Goal: Communication & Community: Answer question/provide support

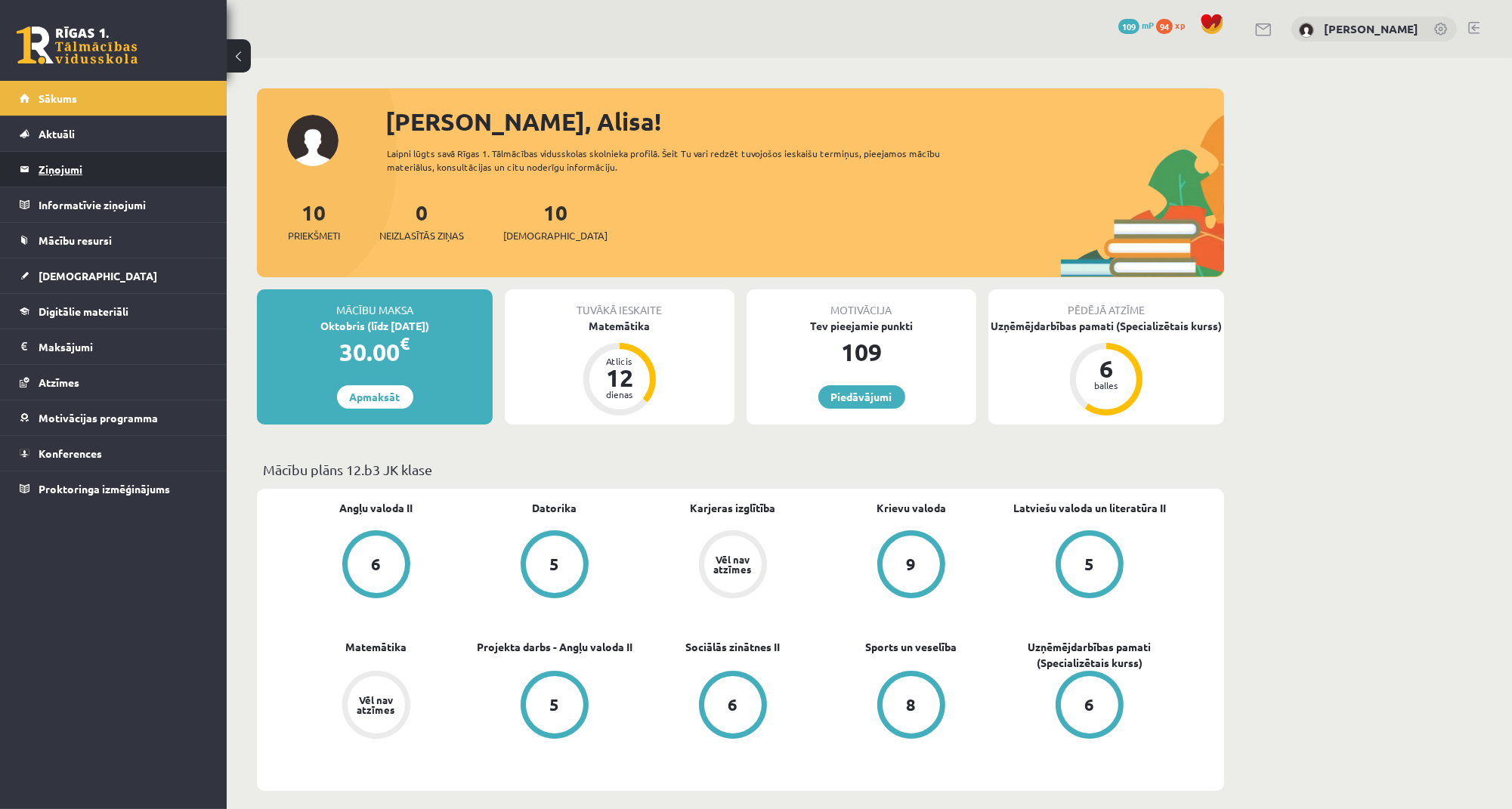
click at [89, 167] on legend "Ziņojumi 0" at bounding box center [122, 169] width 169 height 35
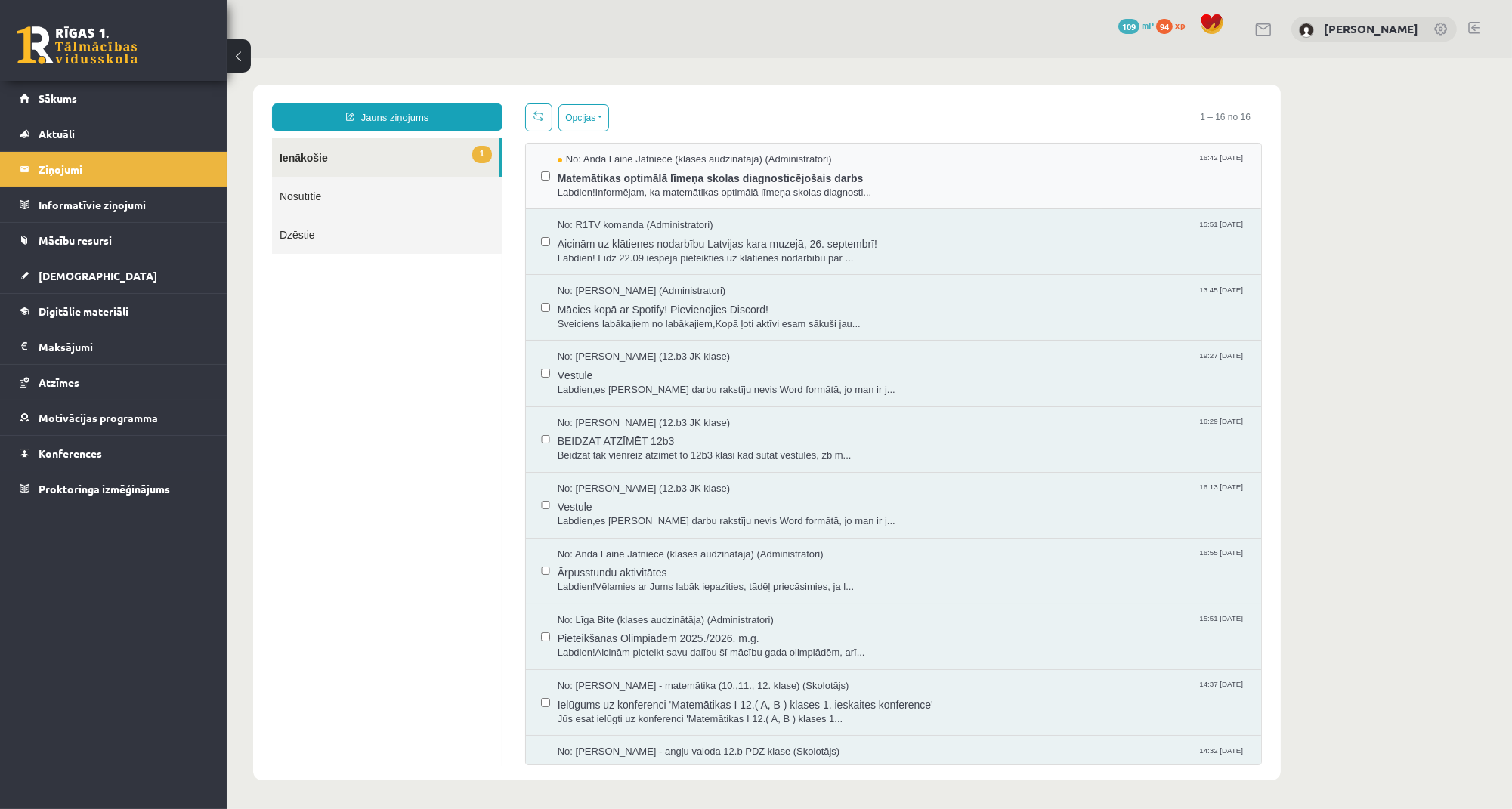
click at [639, 151] on div "No: Anda Laine Jātniece (klases audzinātāja) (Administratori) 16:42 19/09/2025 …" at bounding box center [892, 177] width 735 height 66
click at [656, 183] on span "Matemātikas optimālā līmeņa skolas diagnosticējošais darbs" at bounding box center [901, 177] width 688 height 19
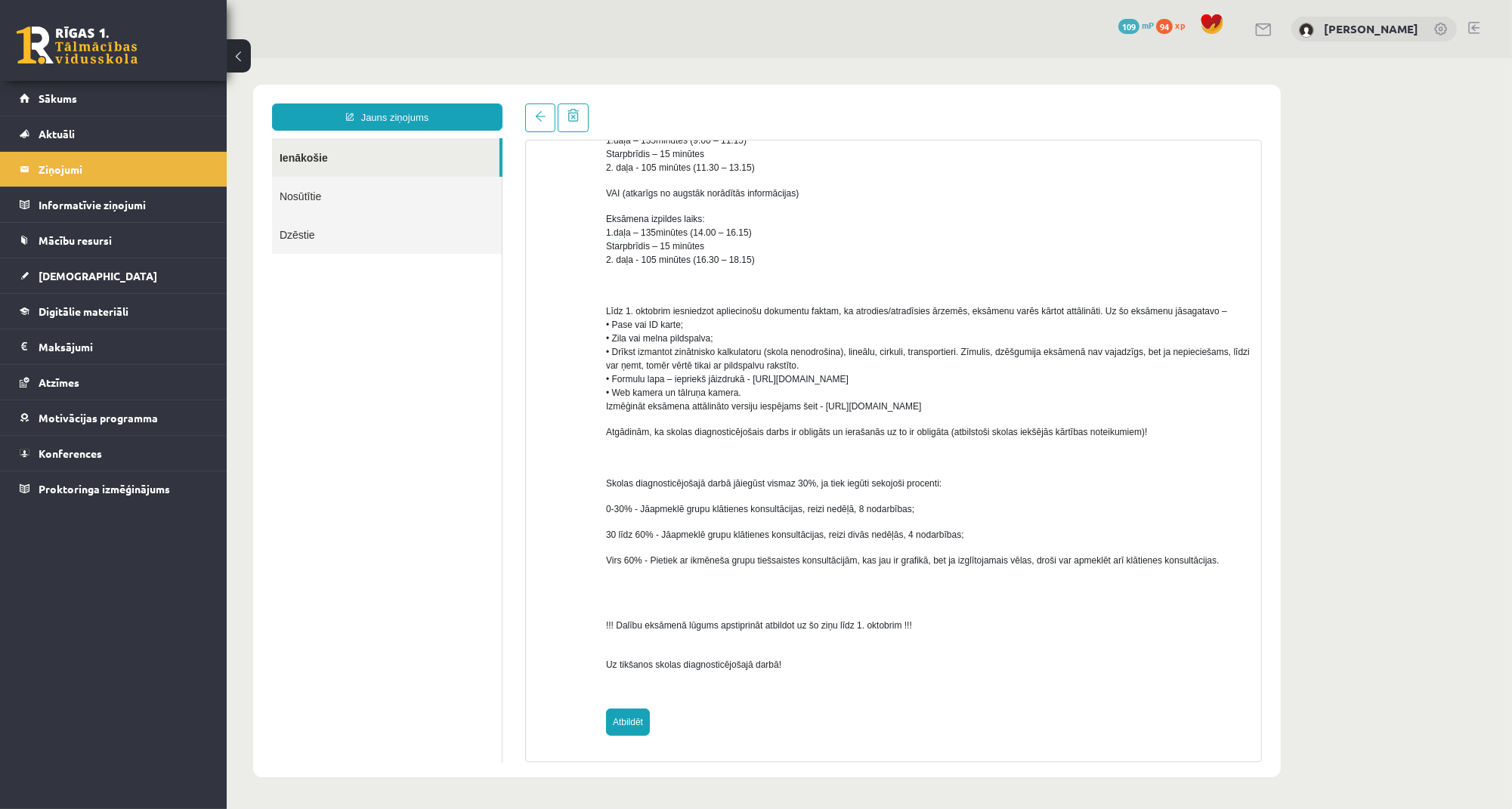
click at [618, 731] on link "Atbildēt" at bounding box center [627, 722] width 44 height 27
type input "**********"
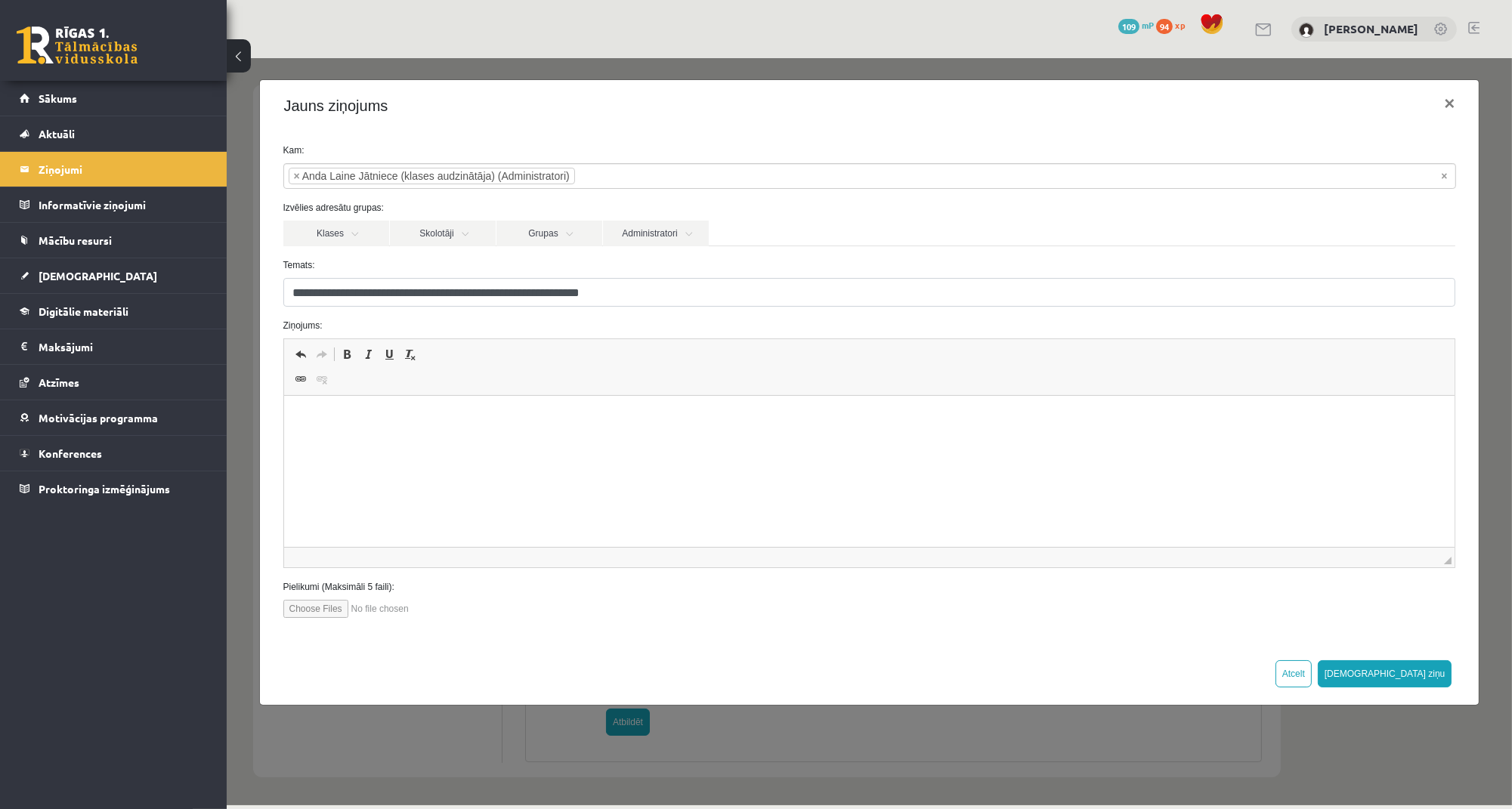
scroll to position [560, 0]
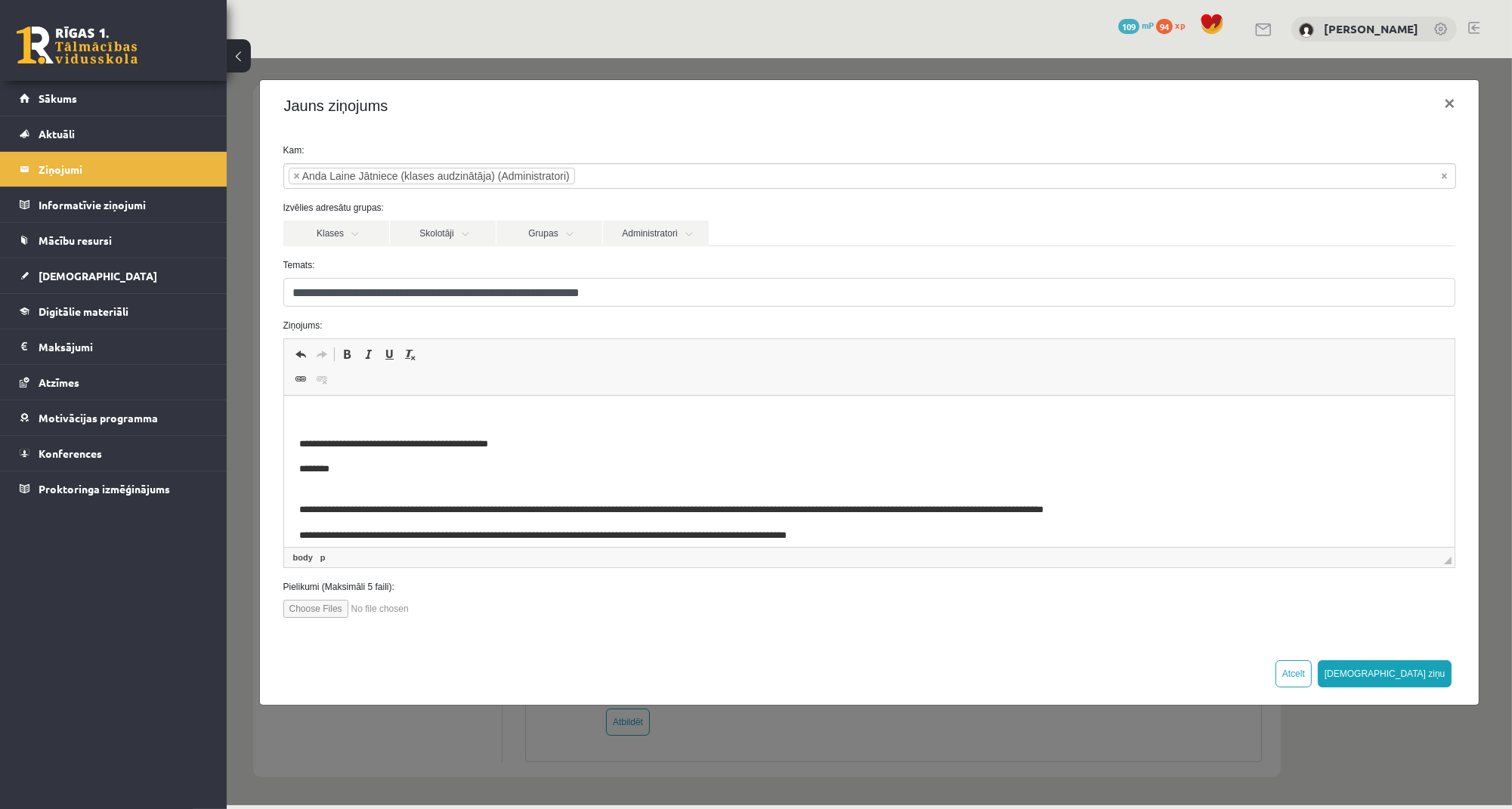
click at [570, 417] on p "Визуальный текстовый редактор, wiswyg-editor-47433997389680-1758291367-615" at bounding box center [869, 419] width 1140 height 16
paste body "Визуальный текстовый редактор, wiswyg-editor-47433997389680-1758291367-615"
click at [334, 419] on p "**********" at bounding box center [869, 418] width 1140 height 15
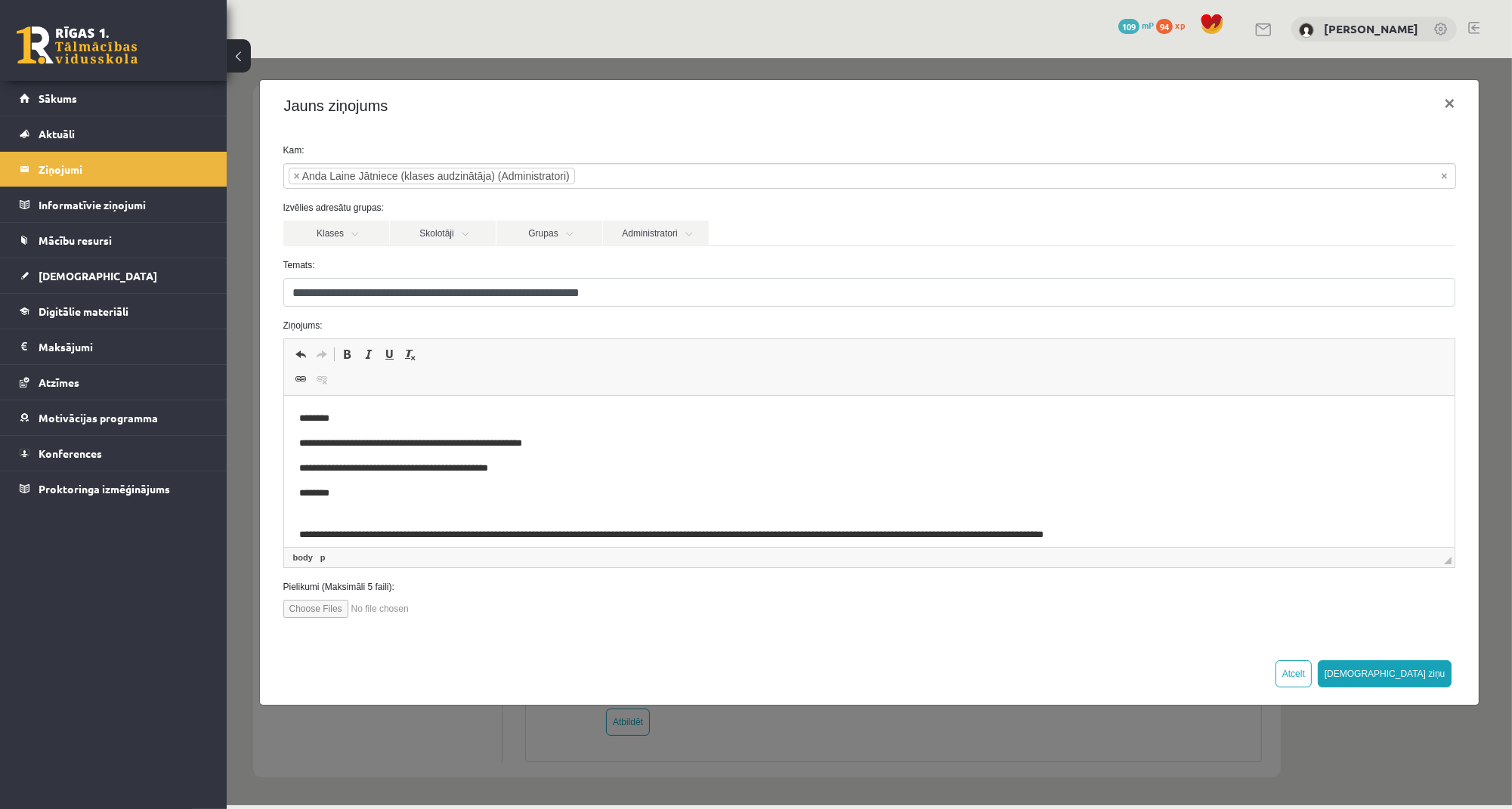
click at [585, 447] on p "**********" at bounding box center [869, 443] width 1140 height 15
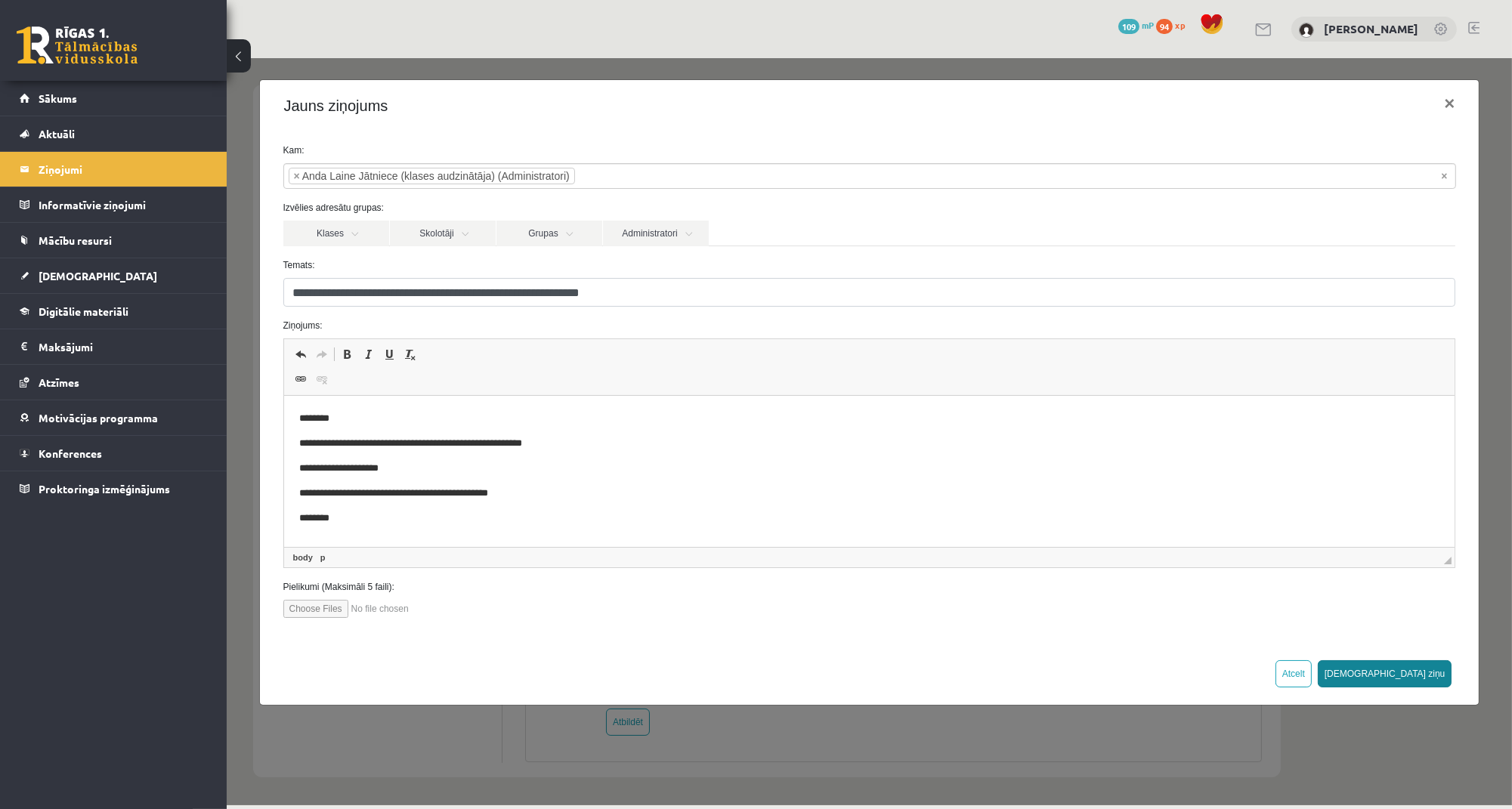
click at [1436, 672] on button "Sūtīt ziņu" at bounding box center [1384, 673] width 134 height 27
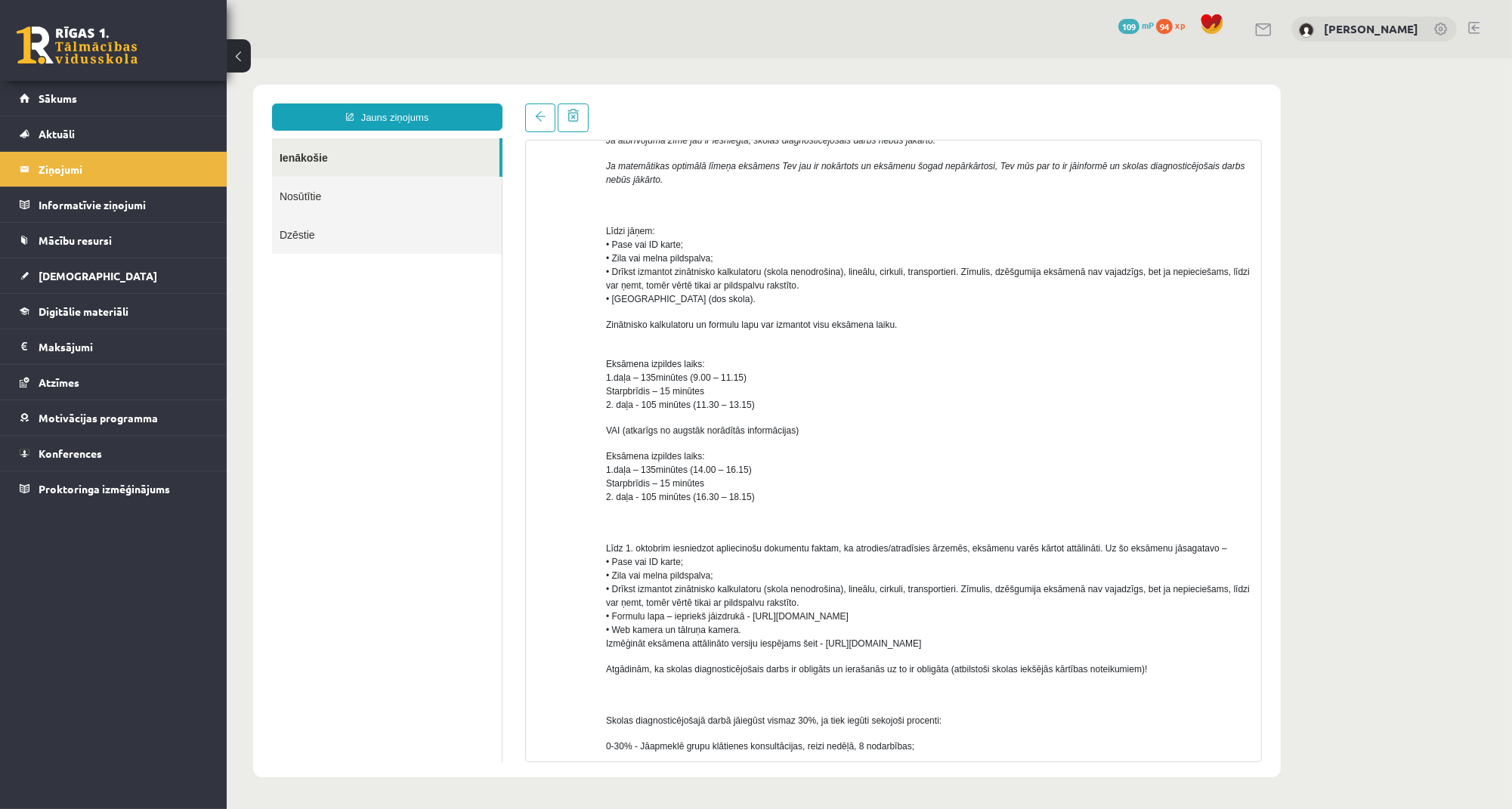
scroll to position [310, 0]
drag, startPoint x: 843, startPoint y: 649, endPoint x: 1091, endPoint y: 645, distance: 248.0
click at [1093, 649] on p "Līdz 1. oktobrim iesniedzot apliecinošu dokumentu faktam, ka atrodies/atradīsie…" at bounding box center [927, 597] width 643 height 109
click at [1091, 645] on p "Līdz 1. oktobrim iesniedzot apliecinošu dokumentu faktam, ka atrodies/atradīsie…" at bounding box center [927, 597] width 643 height 109
copy span "https://eskola.r1tv.lv/proctoring"
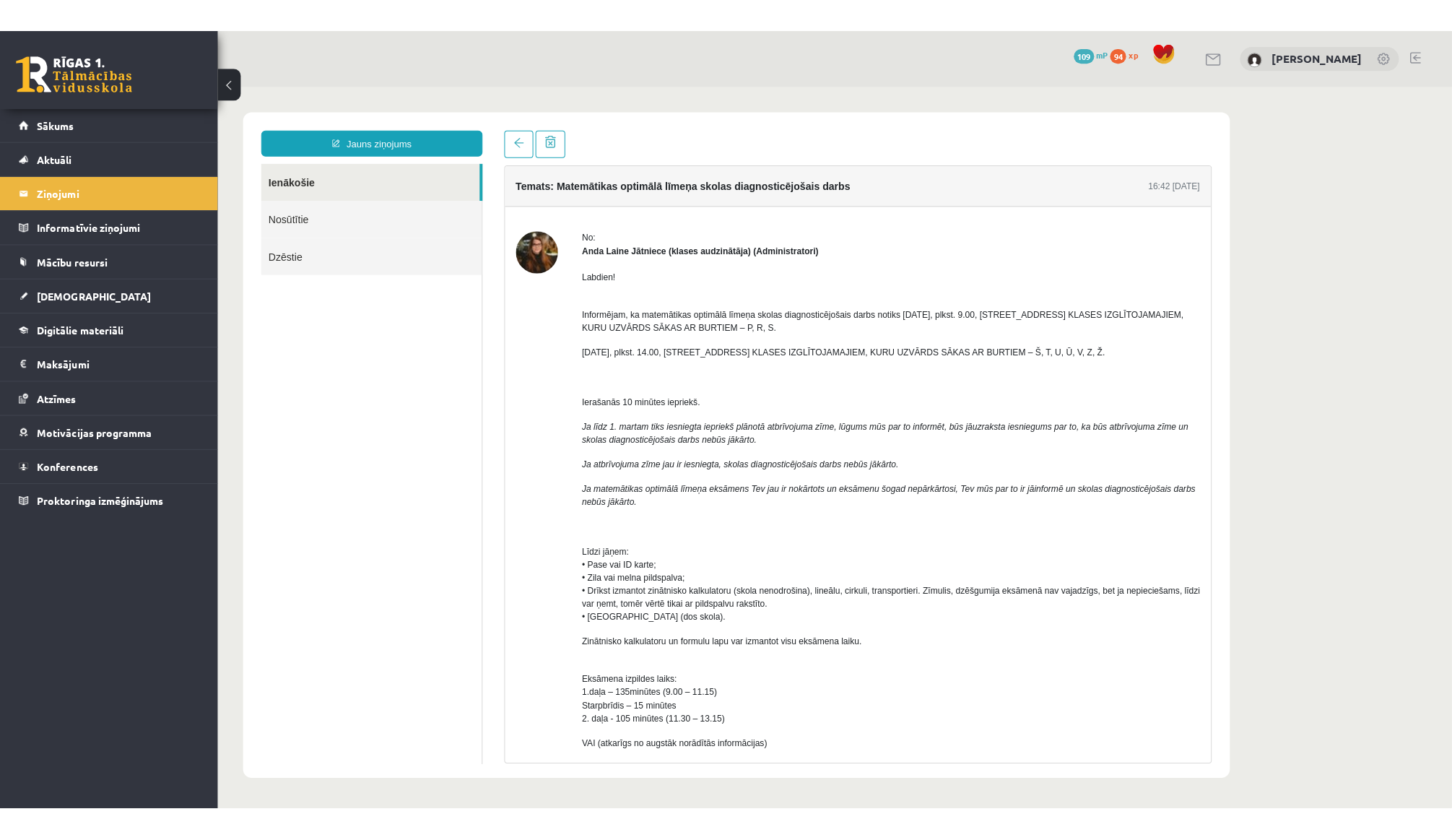
scroll to position [0, 0]
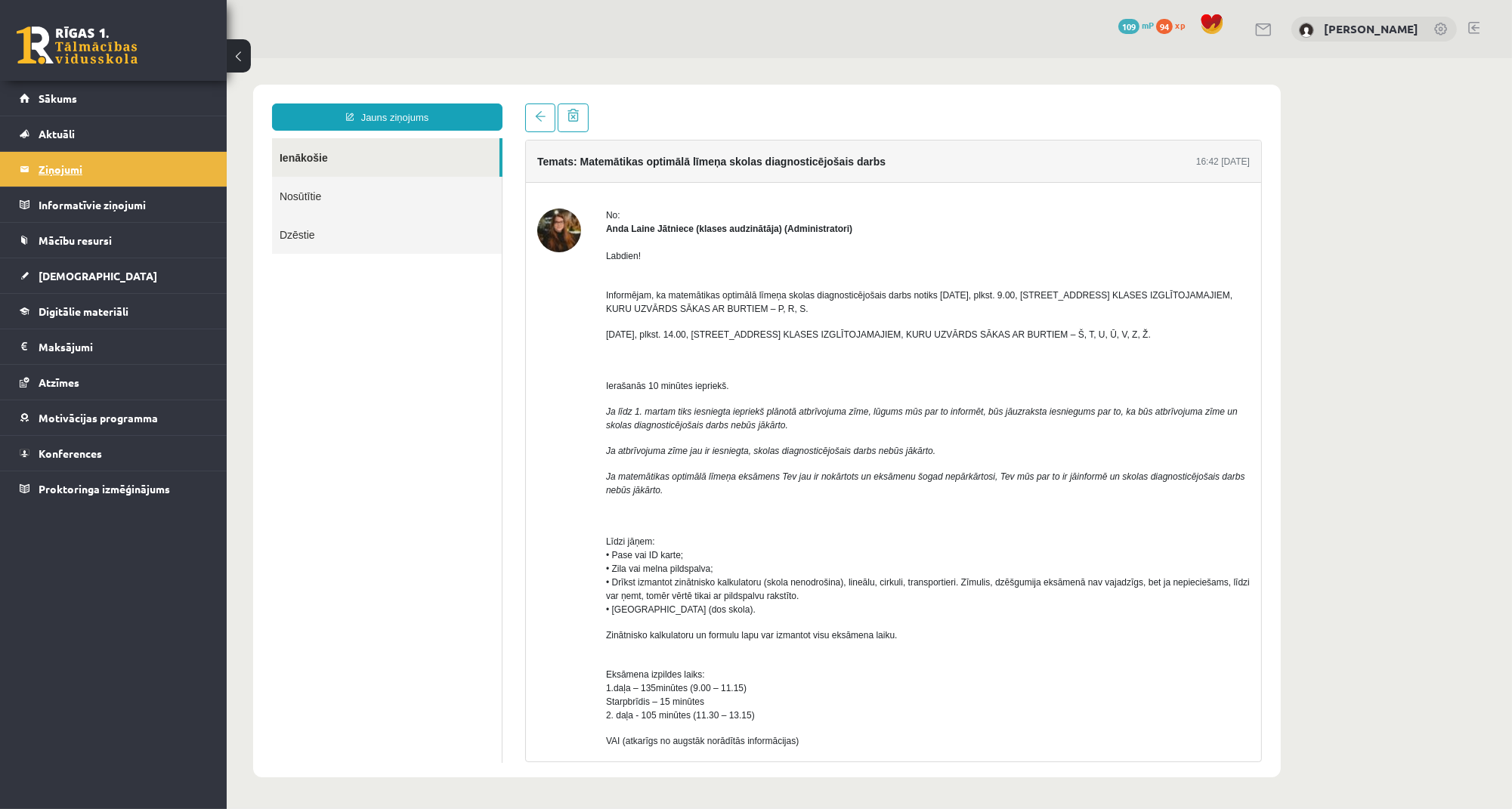
click at [127, 169] on legend "Ziņojumi 1" at bounding box center [122, 169] width 169 height 35
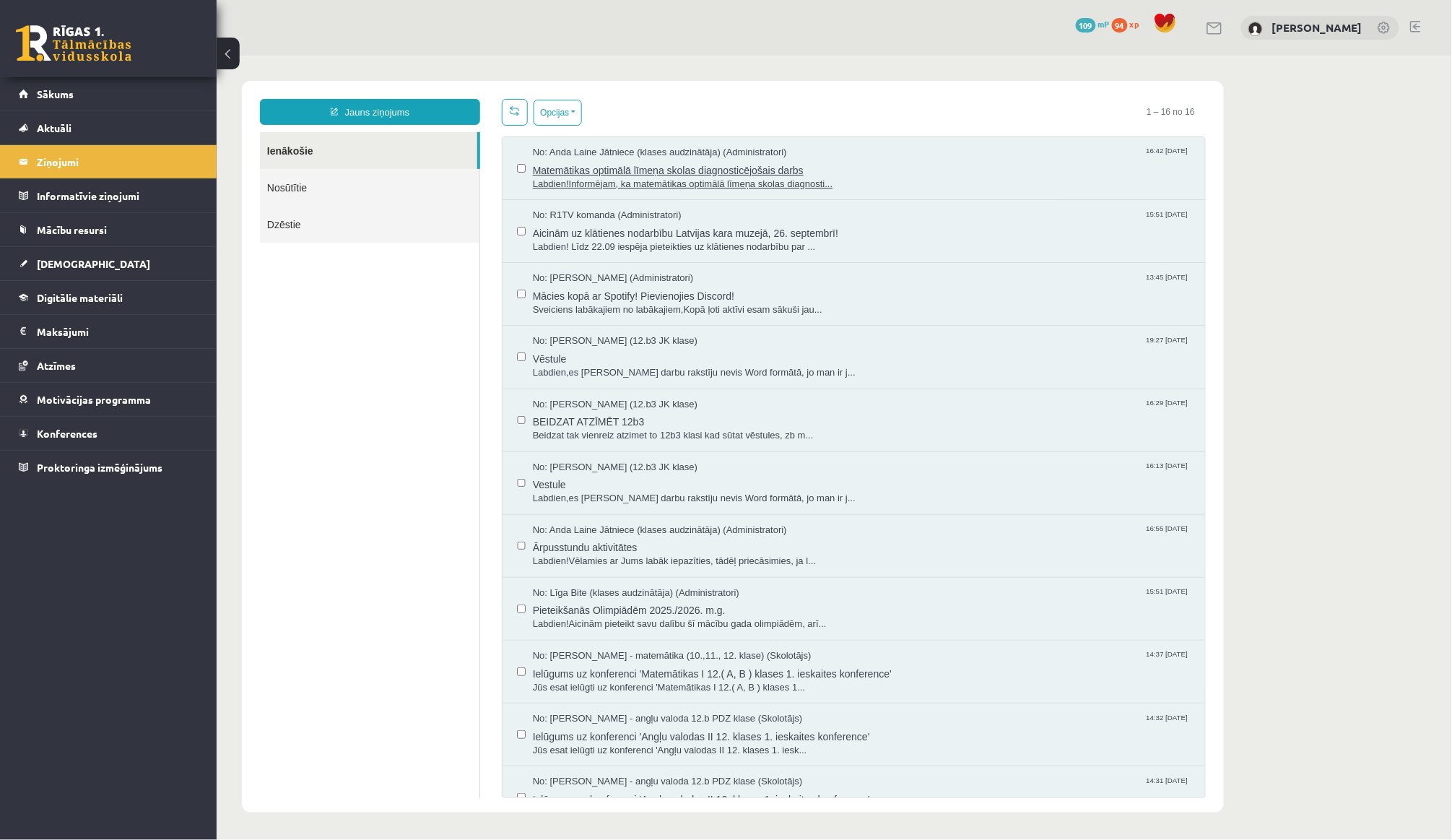
click at [625, 177] on span "Labdien!Informējam, ka matemātikas optimālā līmeņa skolas diagnosti..." at bounding box center [861, 184] width 658 height 14
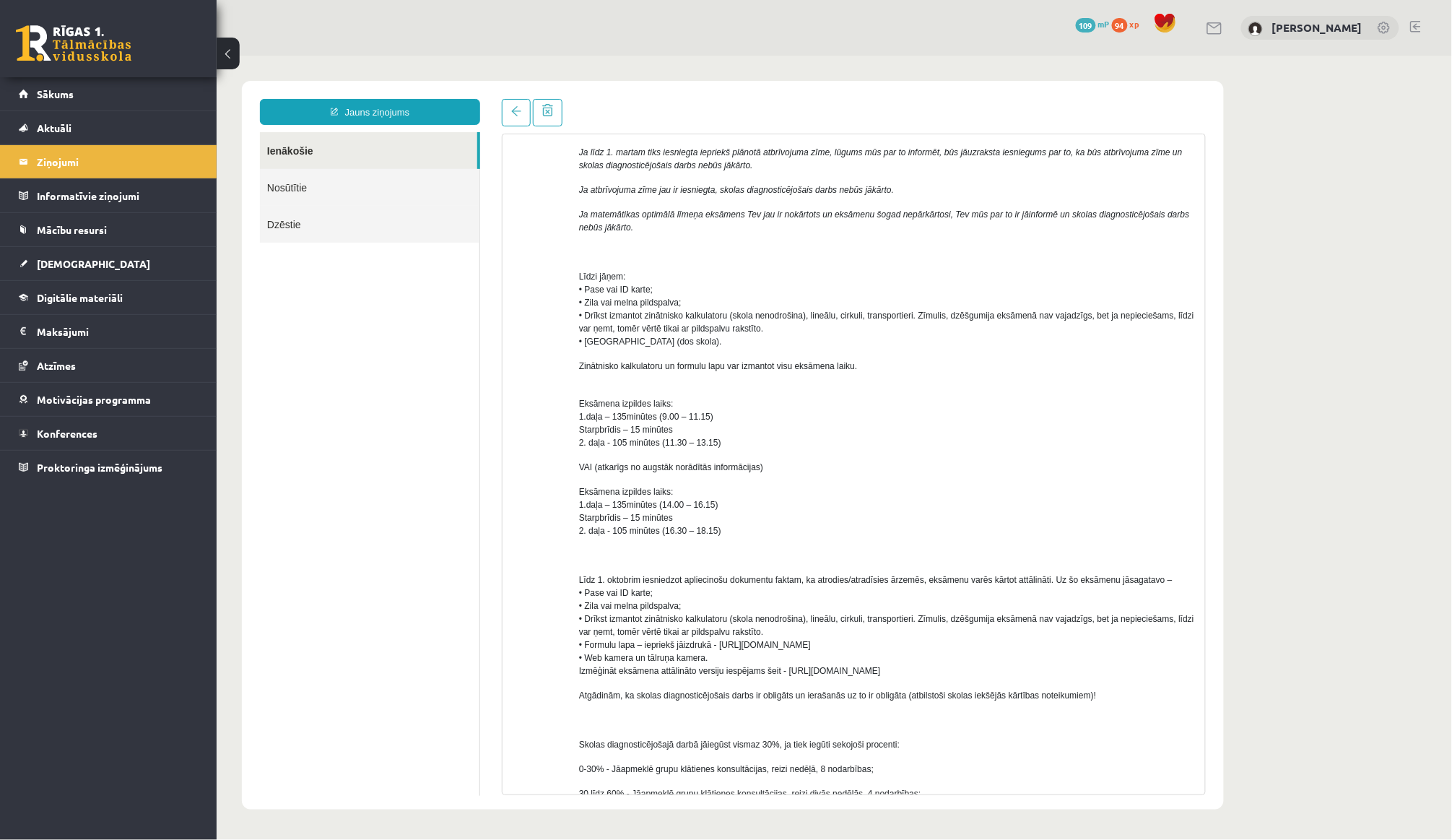
scroll to position [270, 0]
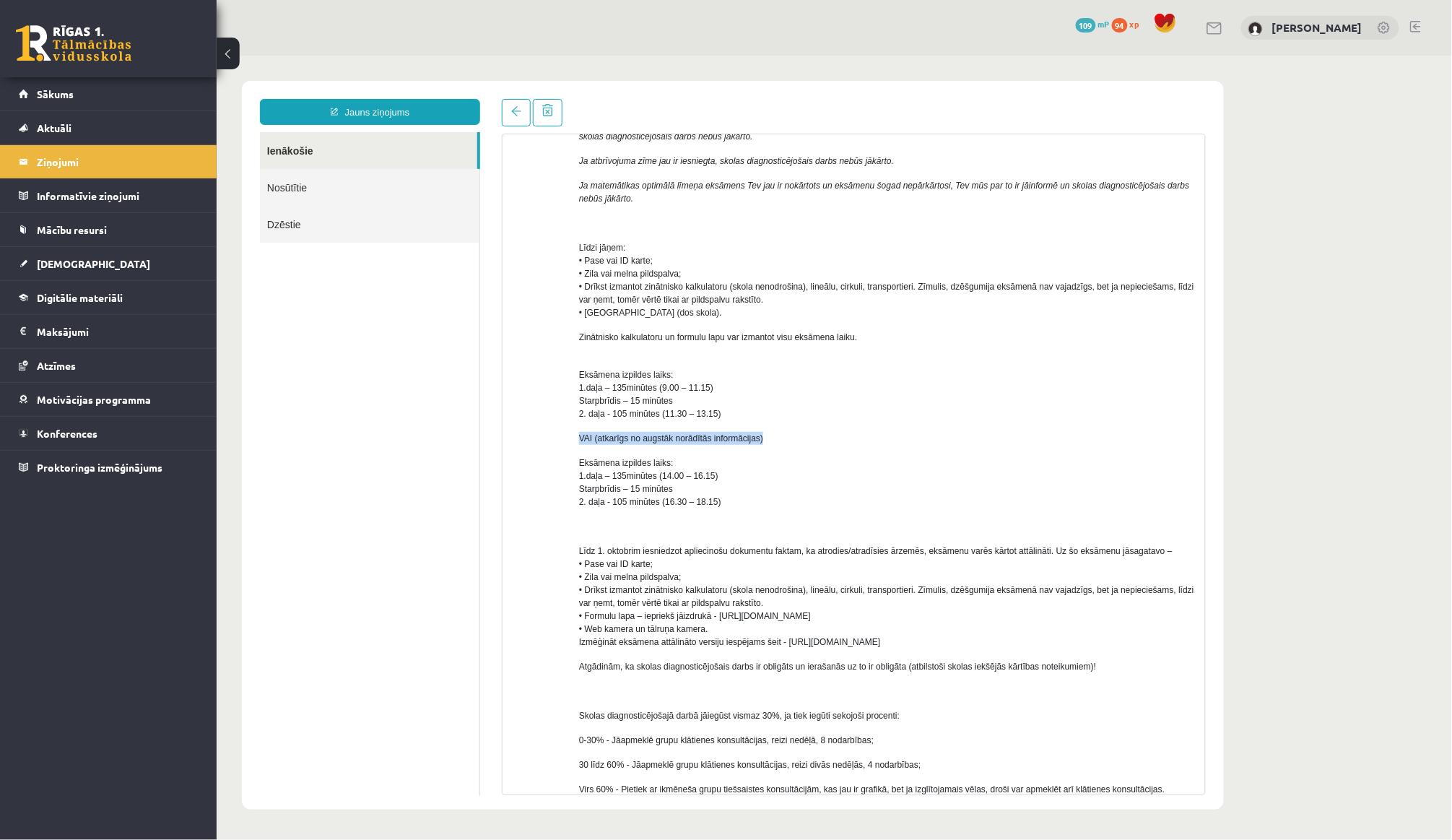
drag, startPoint x: 579, startPoint y: 432, endPoint x: 786, endPoint y: 435, distance: 207.0
click at [786, 435] on p "VAI (atkarīgs no augstāk norādītās informācijas)" at bounding box center [886, 438] width 615 height 13
copy span "VAI (atkarīgs no augstāk norādītās informācijas)"
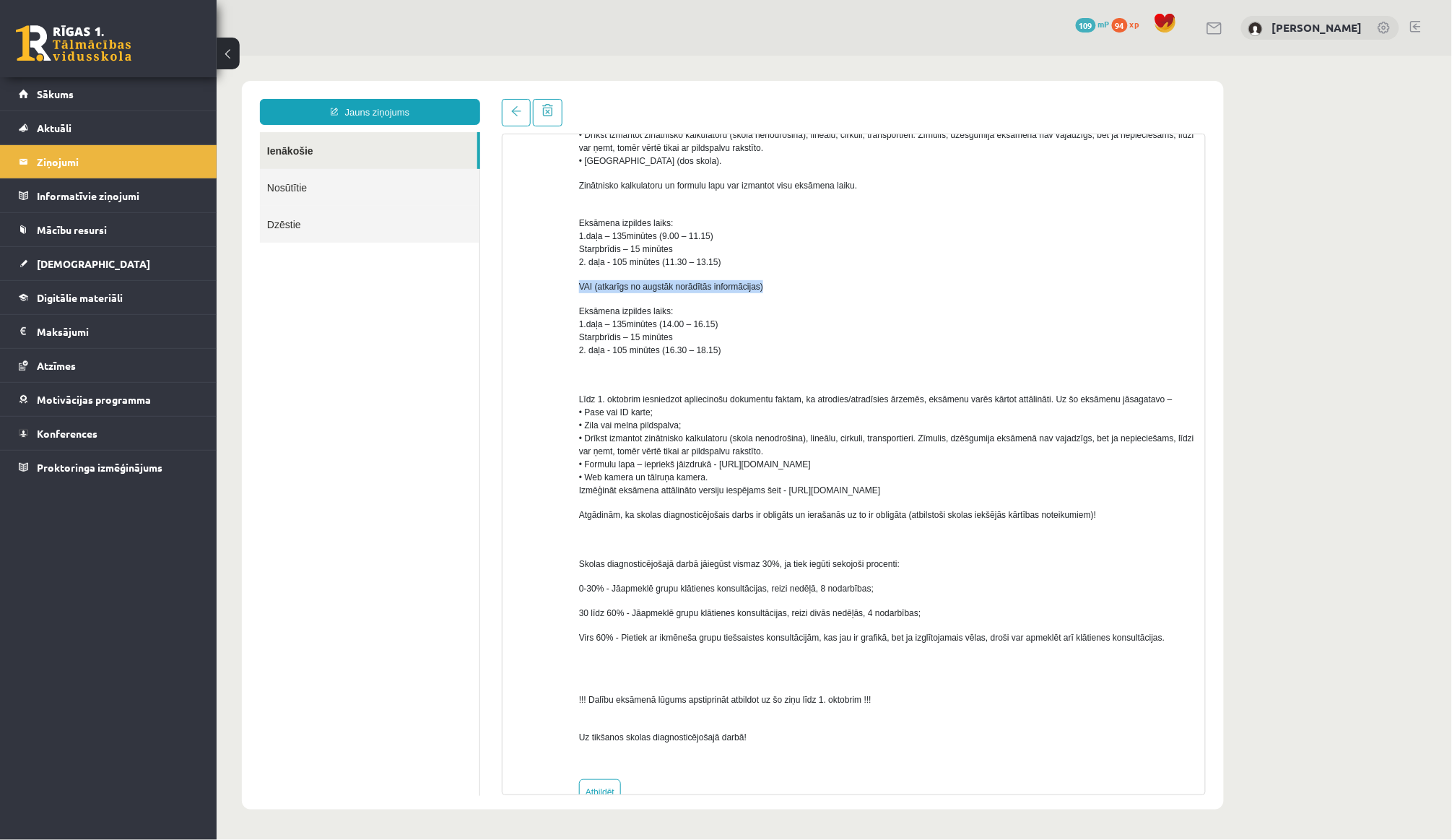
scroll to position [426, 0]
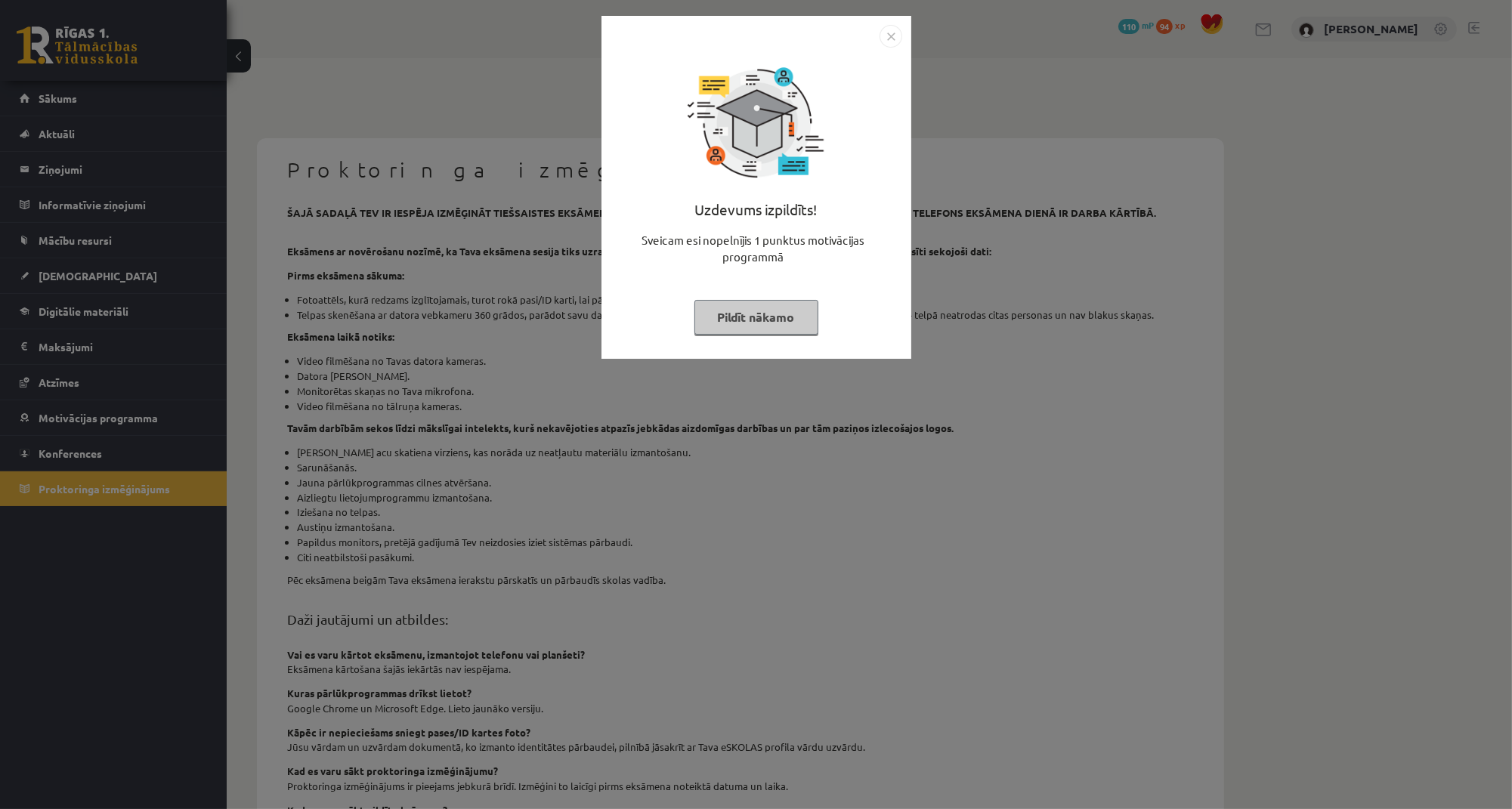
click at [793, 311] on button "Pildīt nākamo" at bounding box center [756, 317] width 124 height 35
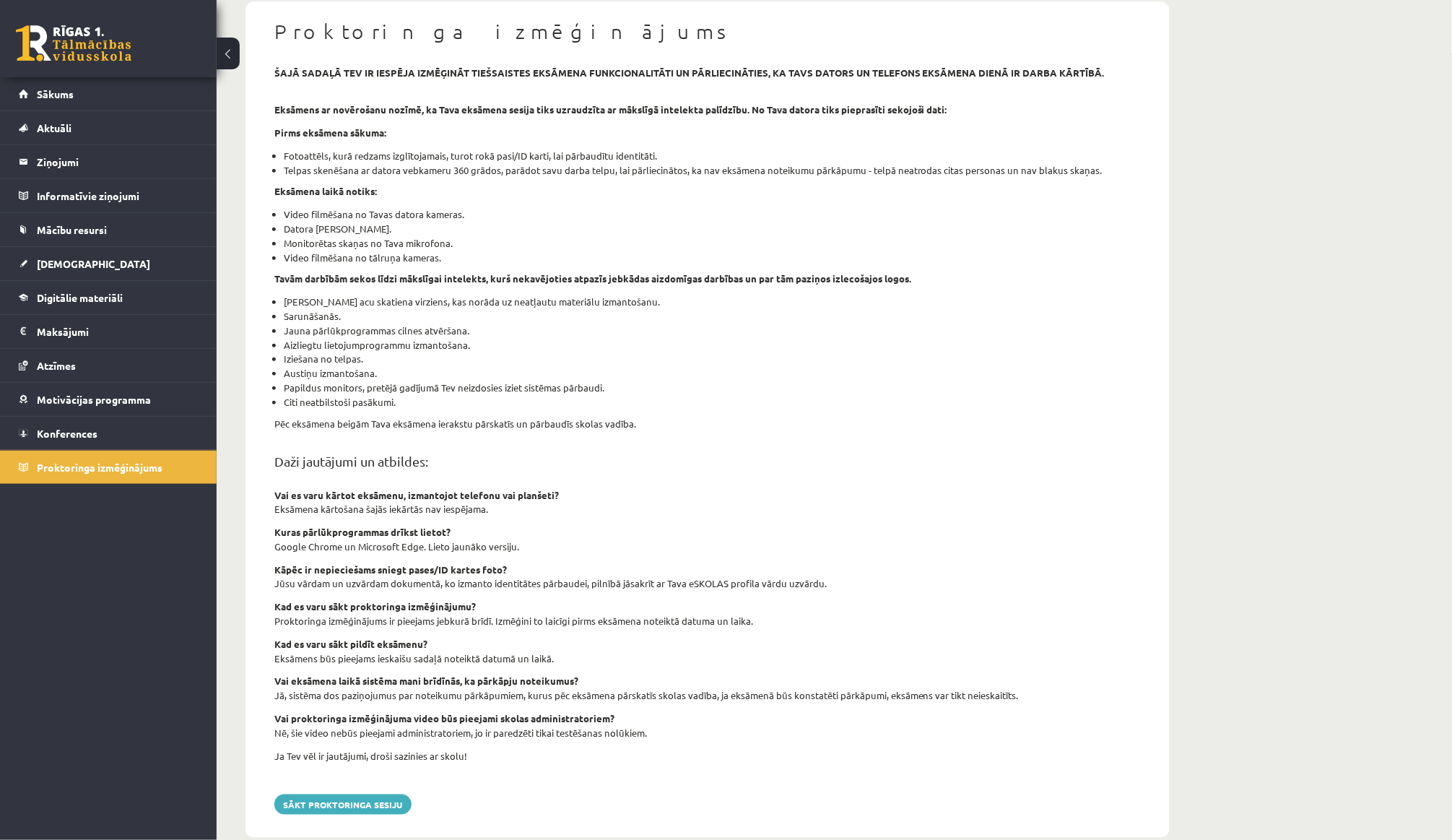
scroll to position [128, 0]
